Goal: Find specific page/section: Find specific page/section

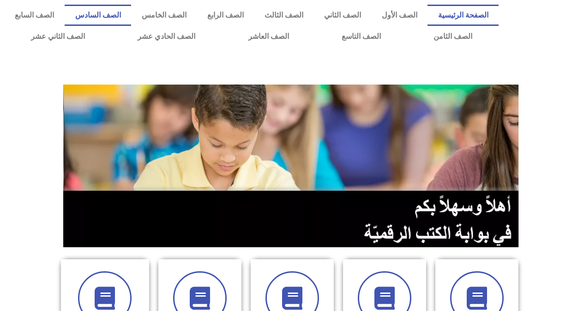
click at [131, 12] on link "الصف السادس" at bounding box center [98, 15] width 66 height 21
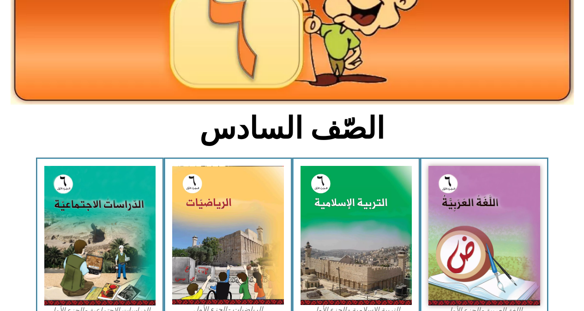
scroll to position [138, 0]
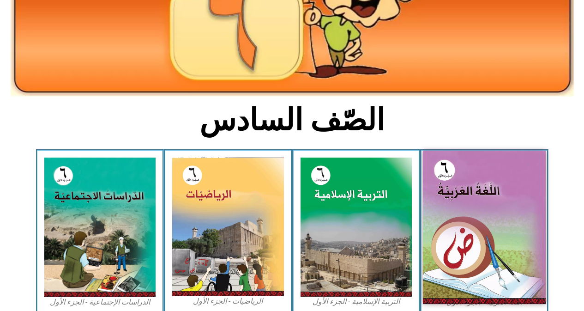
click at [488, 174] on img at bounding box center [484, 226] width 123 height 153
click at [482, 181] on img at bounding box center [484, 226] width 123 height 153
click at [485, 218] on img at bounding box center [484, 226] width 123 height 153
click at [486, 217] on img at bounding box center [484, 226] width 123 height 153
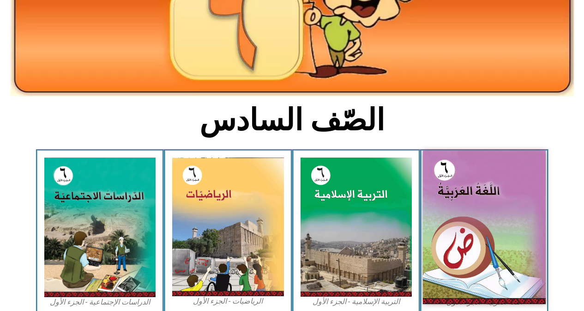
click at [486, 215] on img at bounding box center [484, 226] width 123 height 153
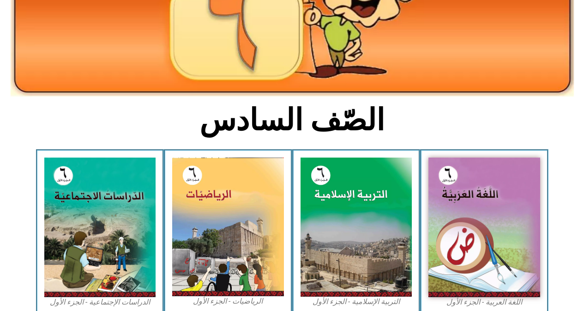
click at [571, 220] on section "اللغة العربية - الجزء الأول​ التربية الإسلامية - الجزء الأول الرياضيات - الجزء …" at bounding box center [292, 232] width 584 height 166
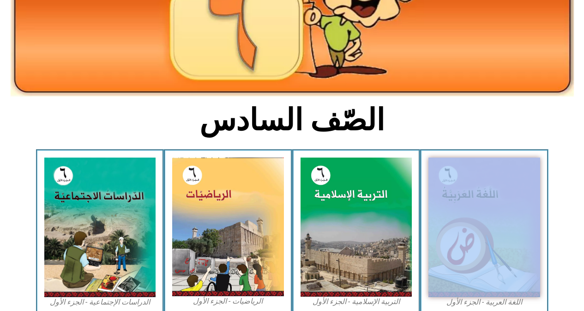
click at [570, 220] on section "اللغة العربية - الجزء الأول​ التربية الإسلامية - الجزء الأول الرياضيات - الجزء …" at bounding box center [292, 232] width 584 height 166
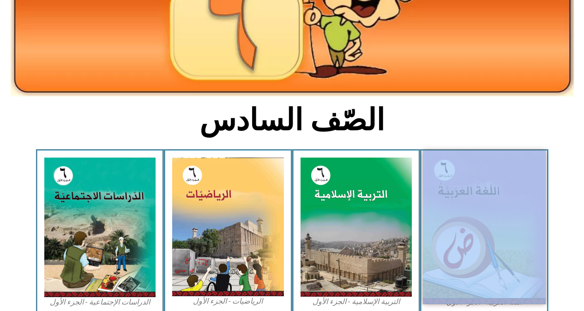
click at [526, 218] on img at bounding box center [484, 226] width 123 height 153
click at [528, 218] on img at bounding box center [484, 226] width 123 height 153
click at [529, 217] on img at bounding box center [484, 226] width 123 height 153
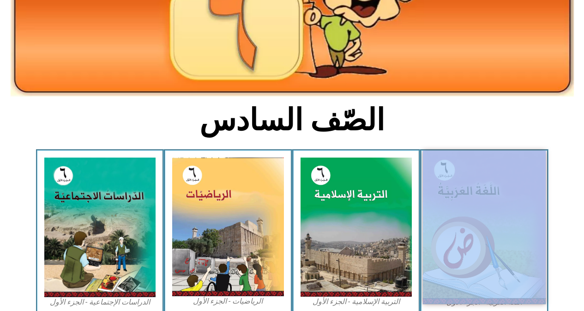
click at [531, 214] on img at bounding box center [484, 226] width 123 height 153
